Goal: Transaction & Acquisition: Book appointment/travel/reservation

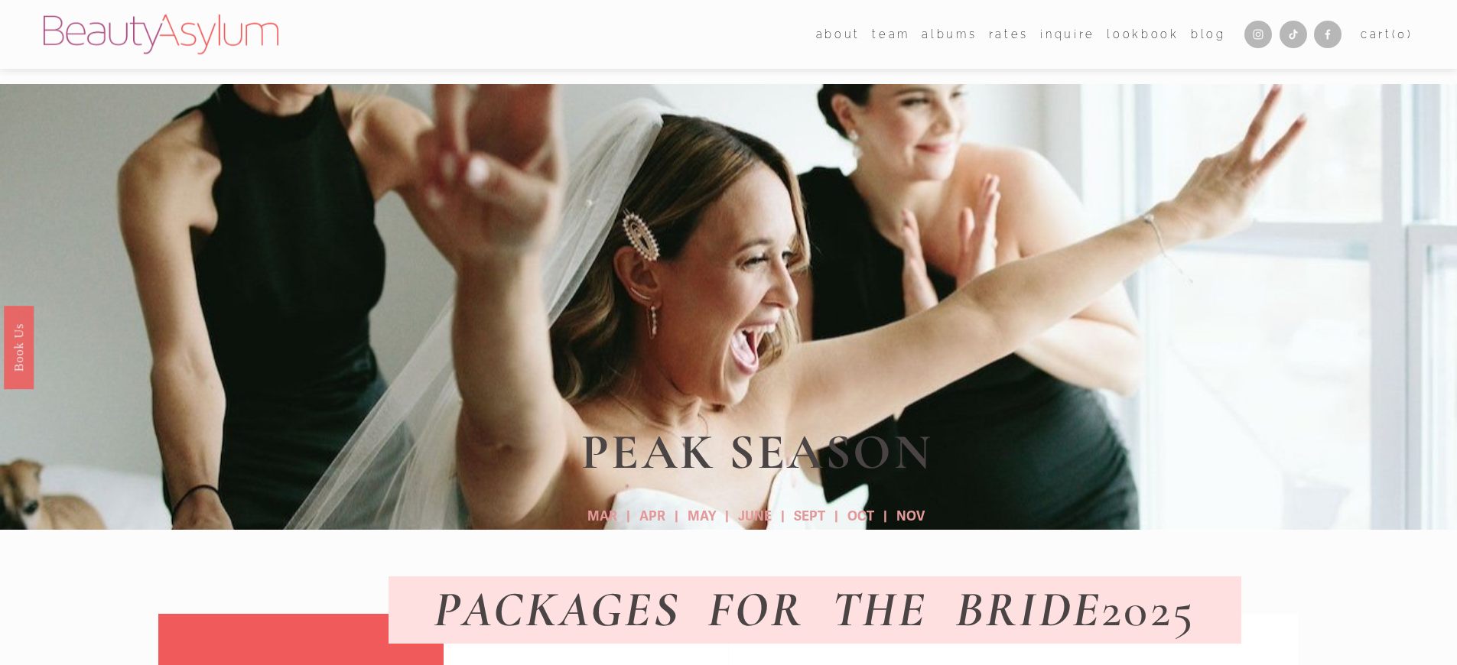
click at [1139, 34] on link "Lookbook" at bounding box center [1142, 34] width 72 height 22
click at [18, 347] on link "Book Us" at bounding box center [19, 347] width 30 height 83
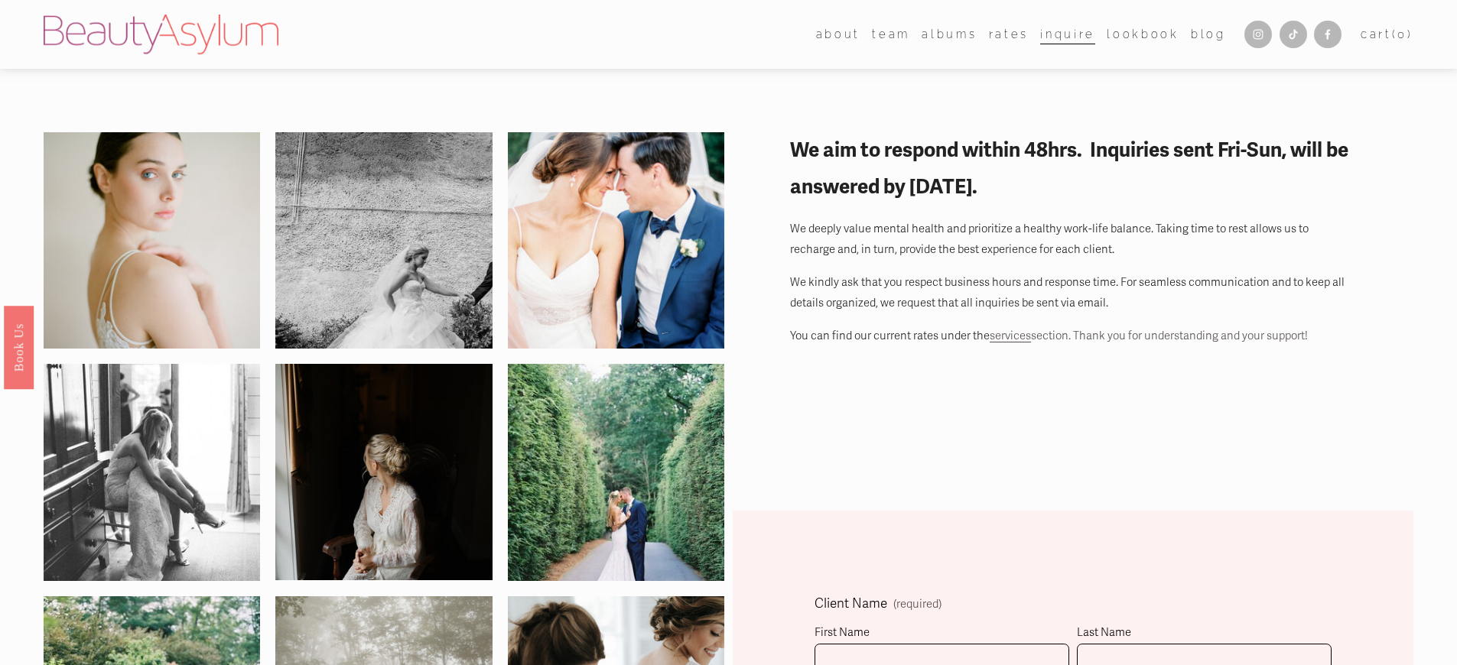
click at [1139, 34] on link "Lookbook" at bounding box center [1142, 34] width 72 height 22
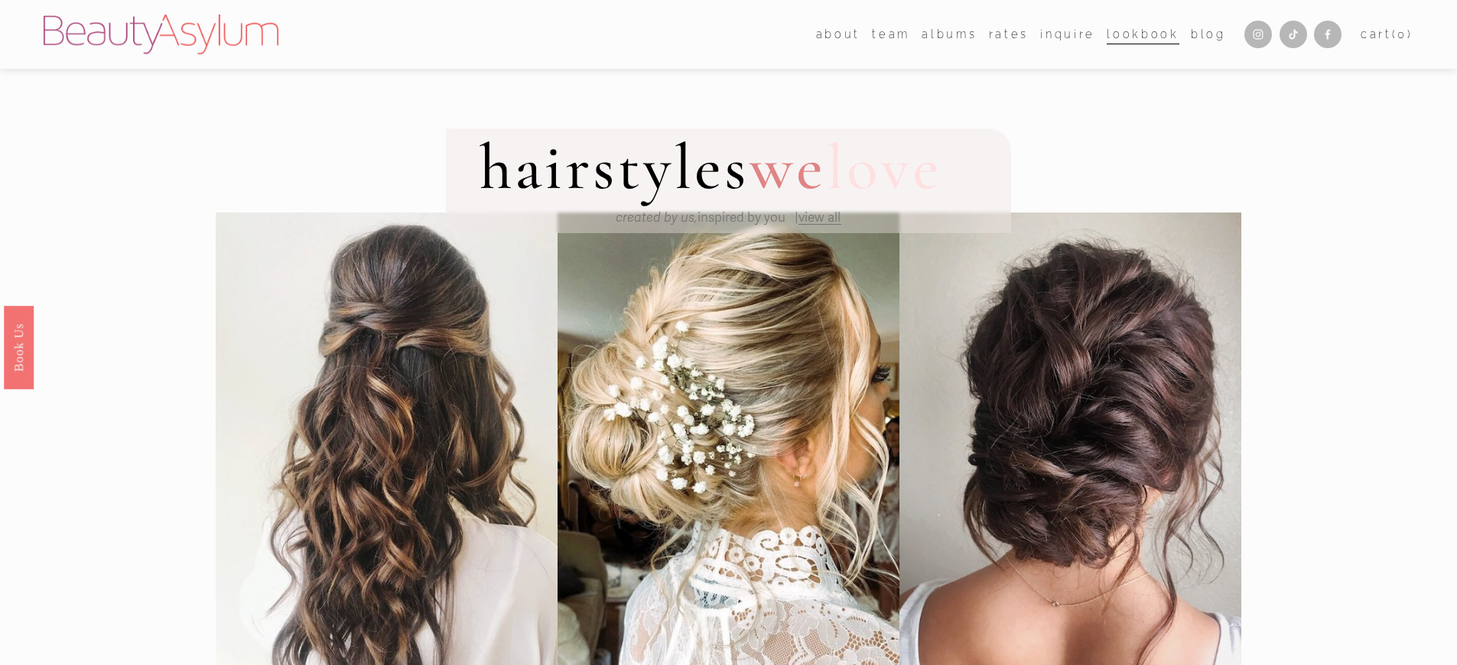
click at [652, 219] on em "created by us," at bounding box center [657, 218] width 82 height 16
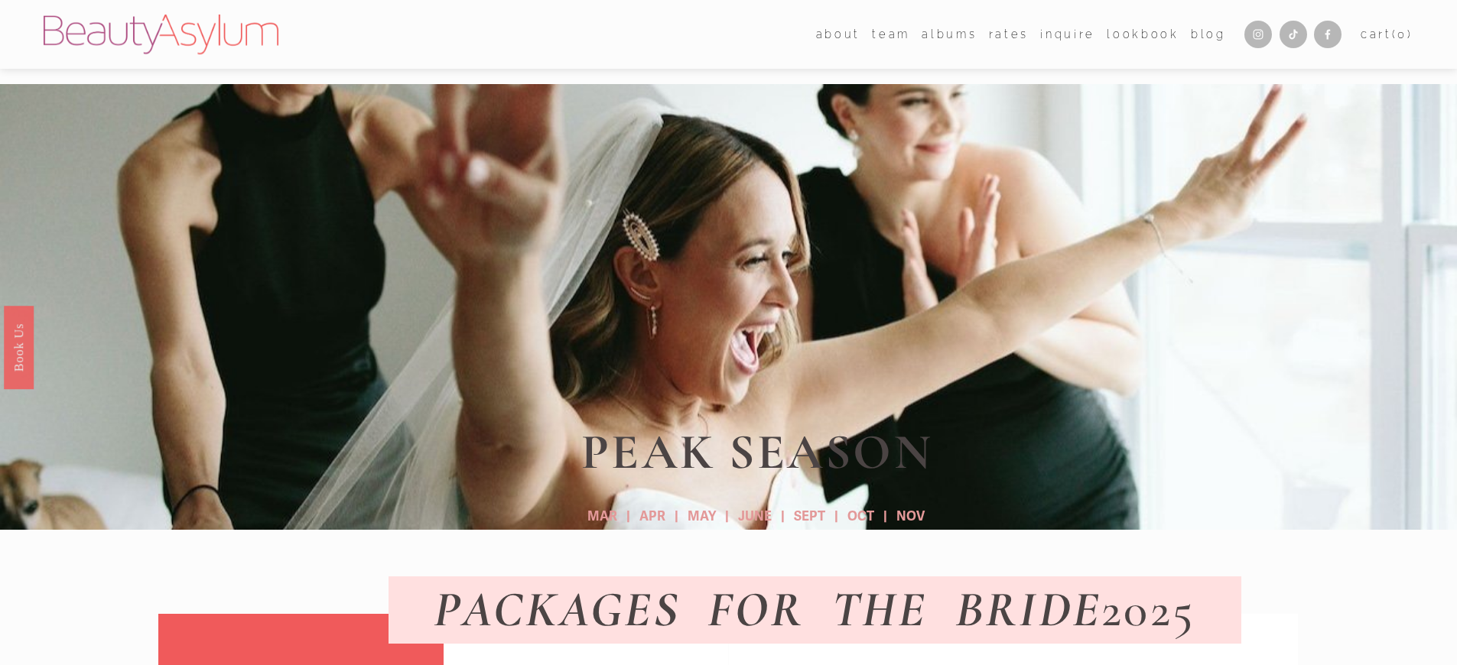
click at [1139, 34] on link "Lookbook" at bounding box center [1142, 34] width 72 height 22
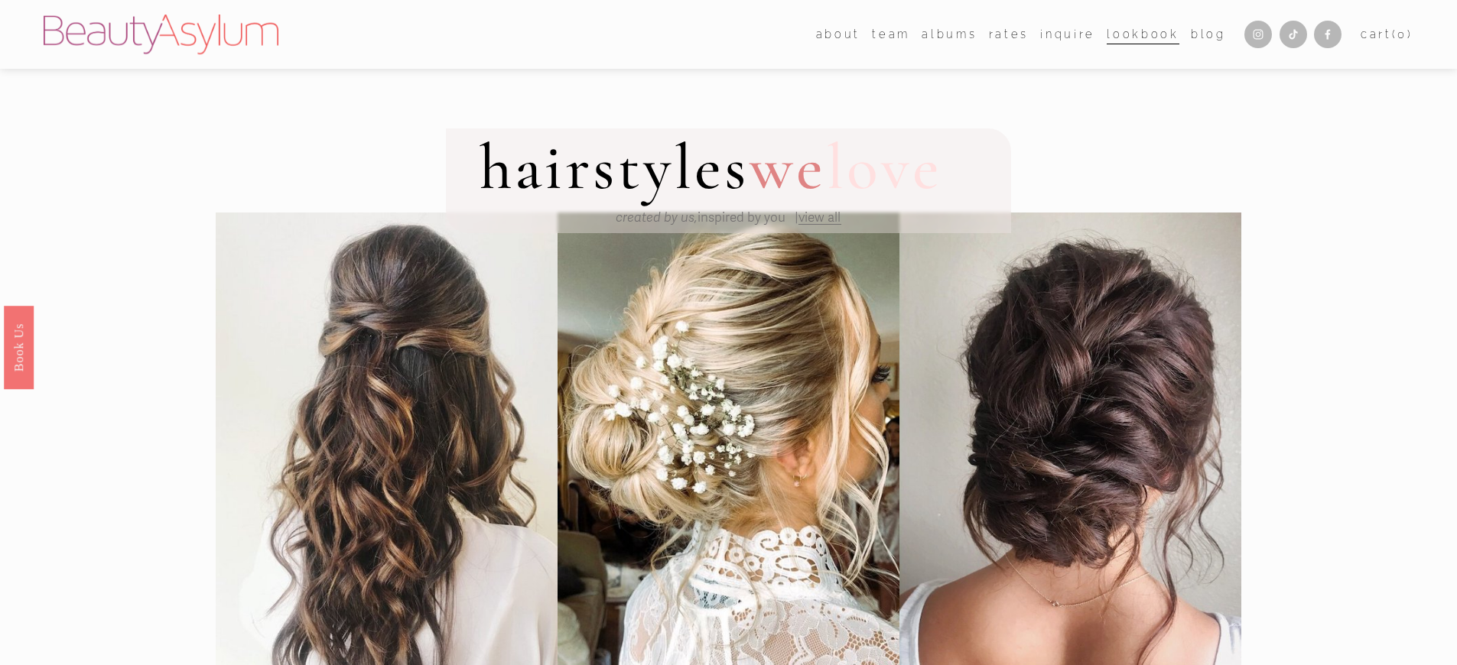
click at [652, 219] on em "created by us," at bounding box center [657, 218] width 82 height 16
click at [1139, 34] on link "Lookbook" at bounding box center [1142, 34] width 72 height 22
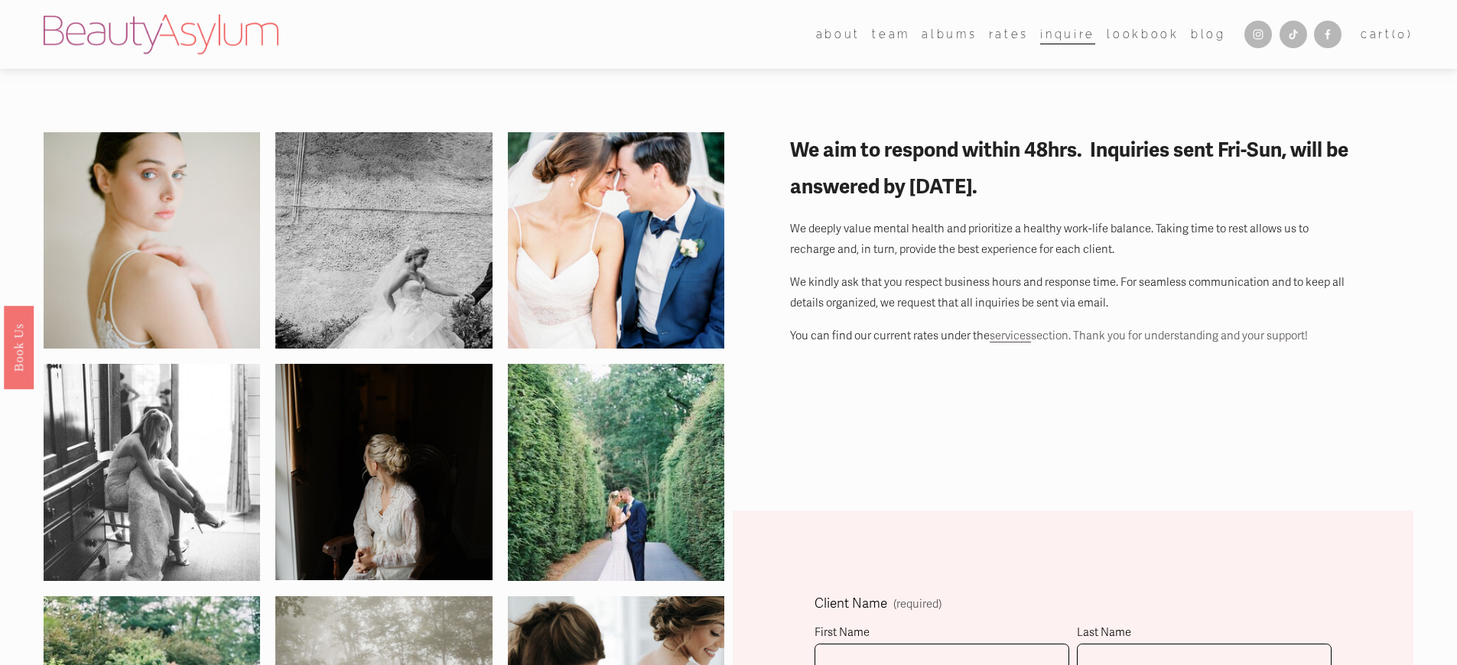
click at [1139, 34] on link "Lookbook" at bounding box center [1142, 34] width 72 height 22
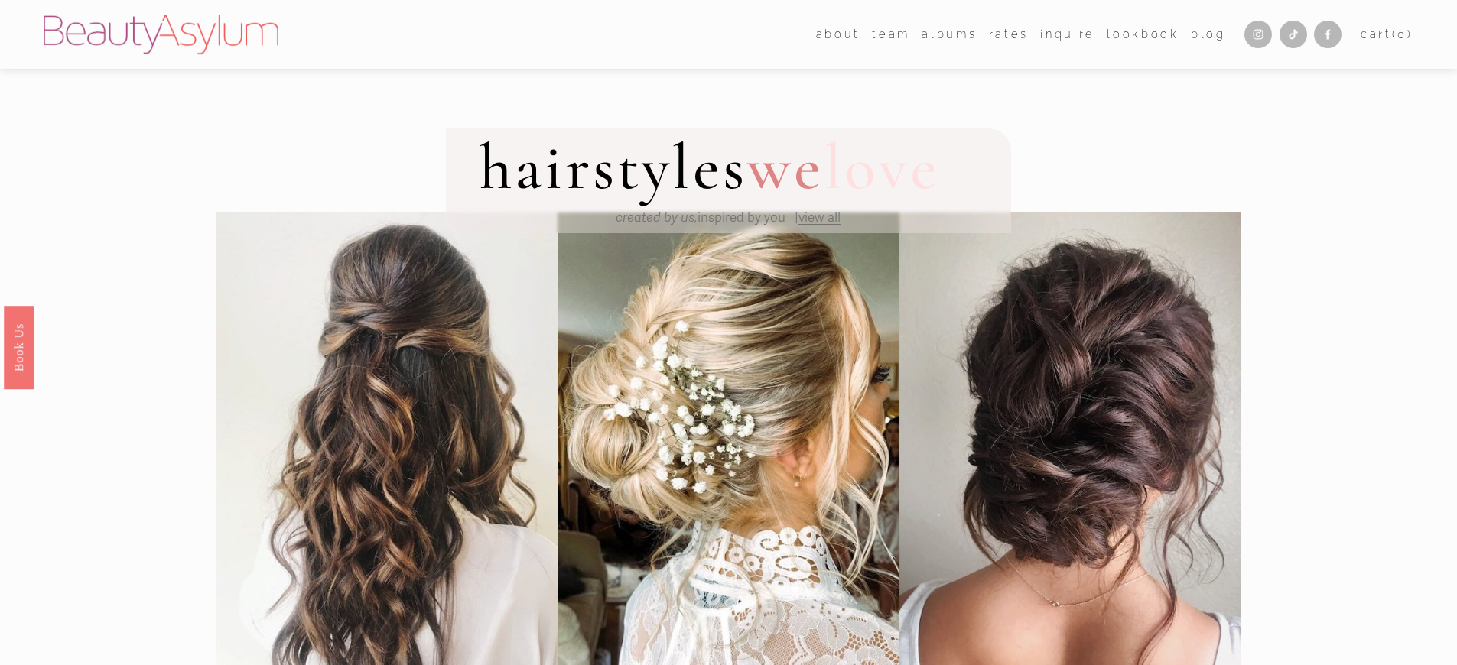
click at [652, 219] on em "created by us," at bounding box center [657, 218] width 82 height 16
click at [1139, 34] on link "Lookbook" at bounding box center [1142, 34] width 72 height 22
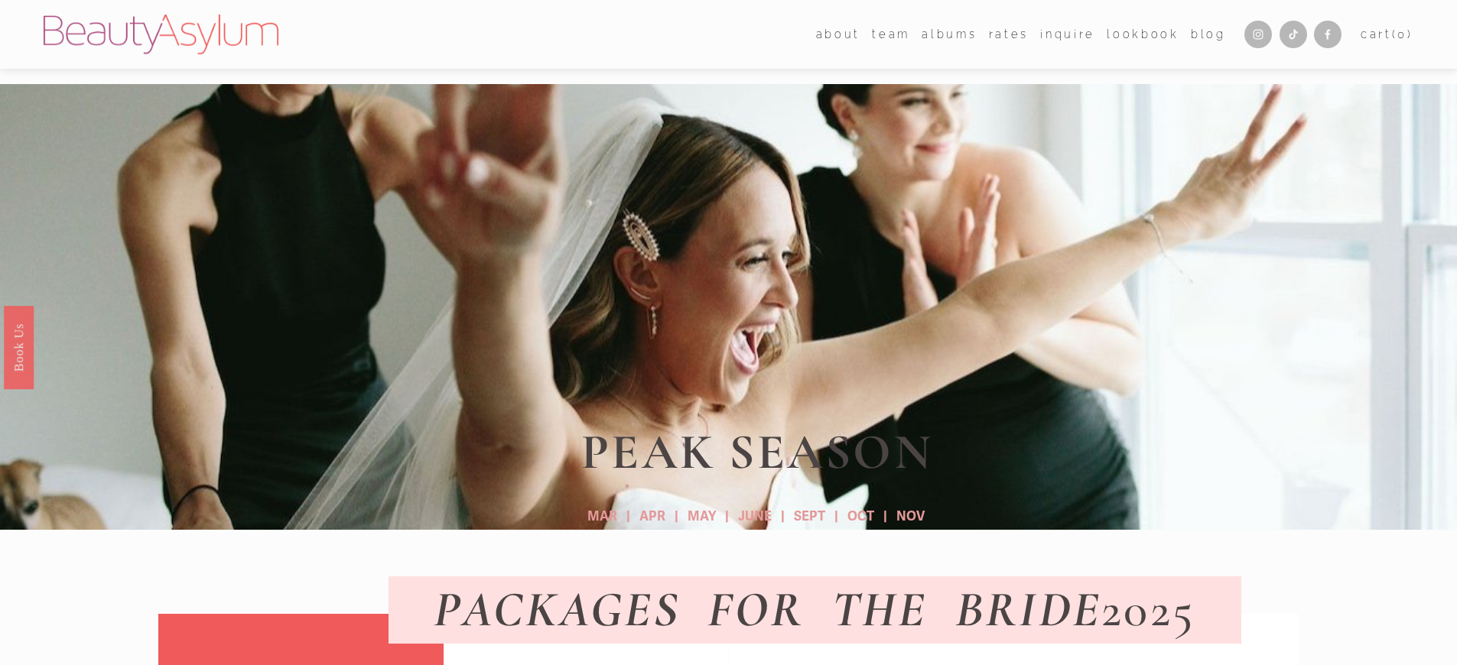
click at [1139, 34] on link "Lookbook" at bounding box center [1142, 34] width 72 height 22
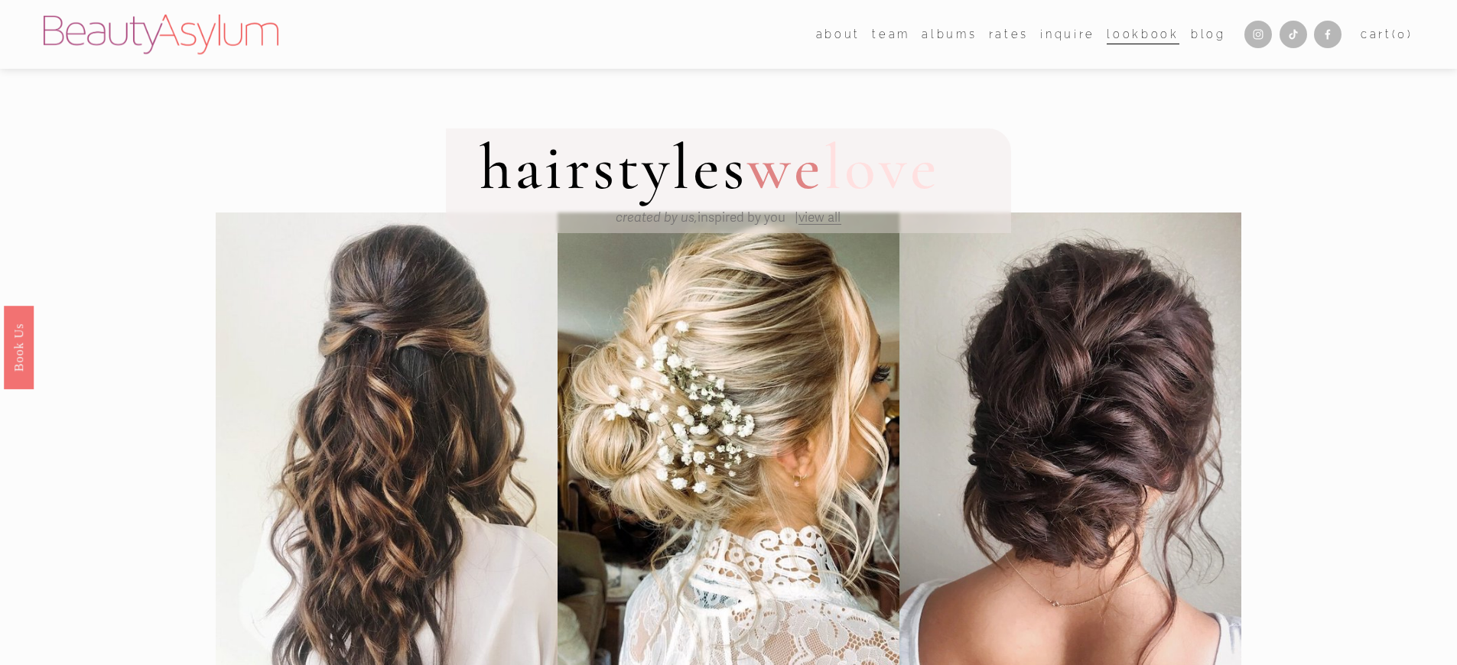
click at [652, 219] on em "created by us," at bounding box center [657, 218] width 82 height 16
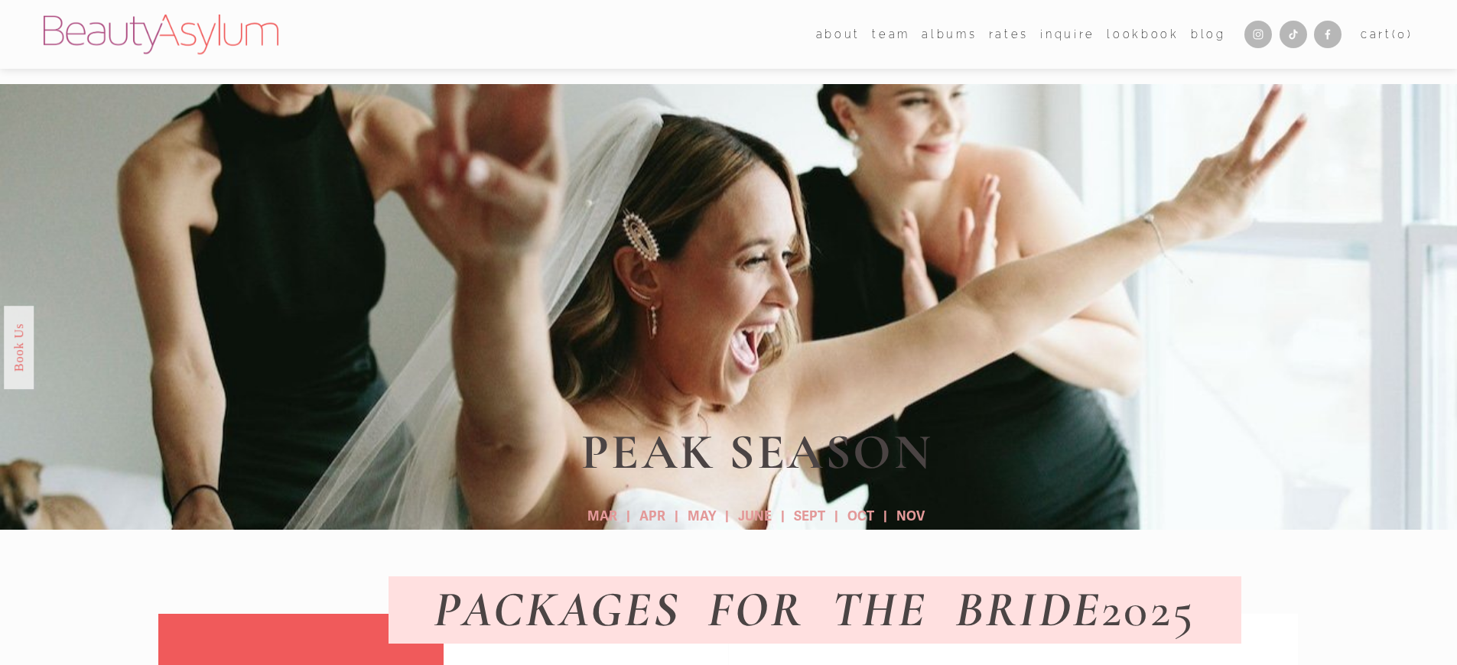
click at [18, 347] on link "Book Us" at bounding box center [19, 347] width 30 height 83
